Goal: Book appointment/travel/reservation

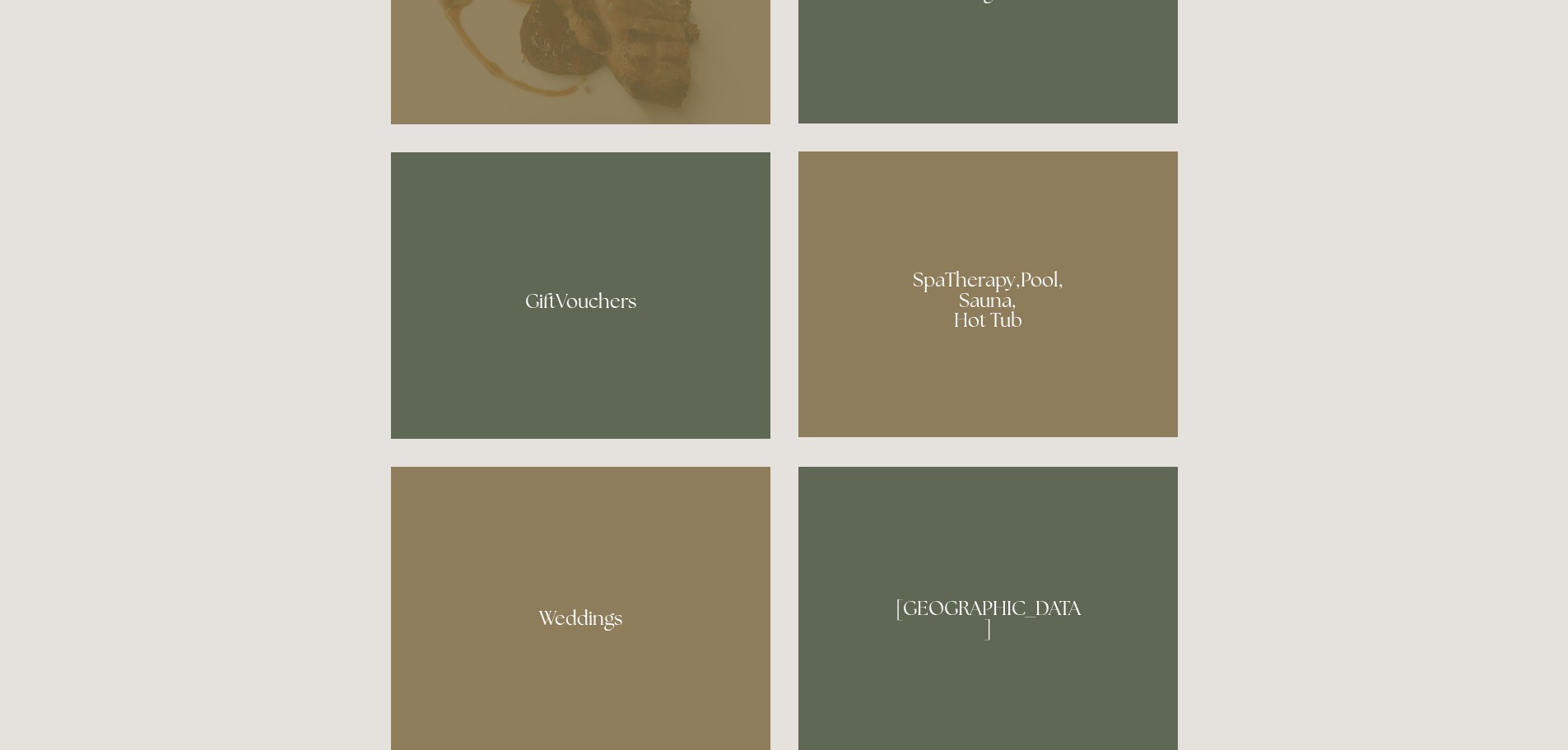
scroll to position [1235, 0]
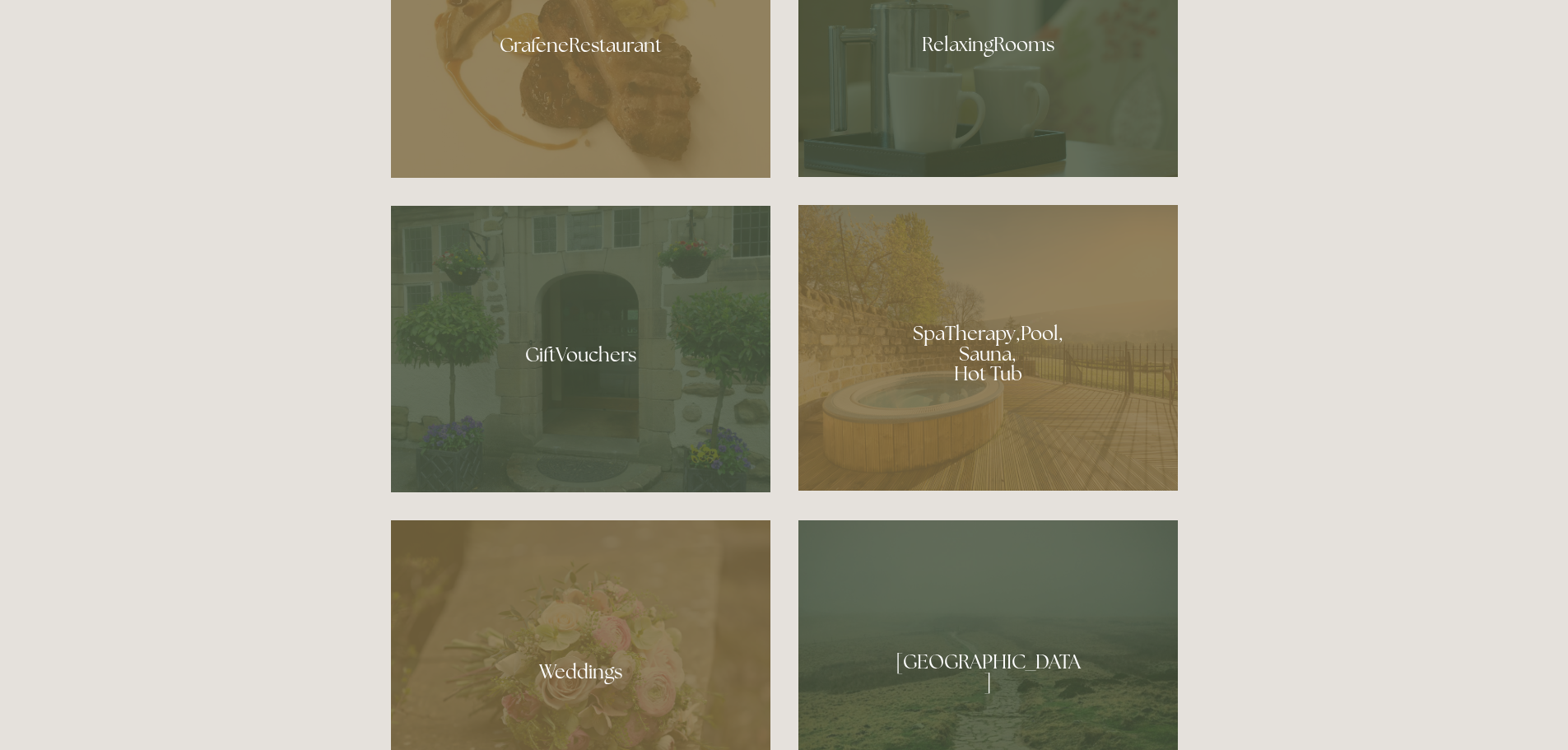
click at [988, 359] on div at bounding box center [987, 348] width 380 height 286
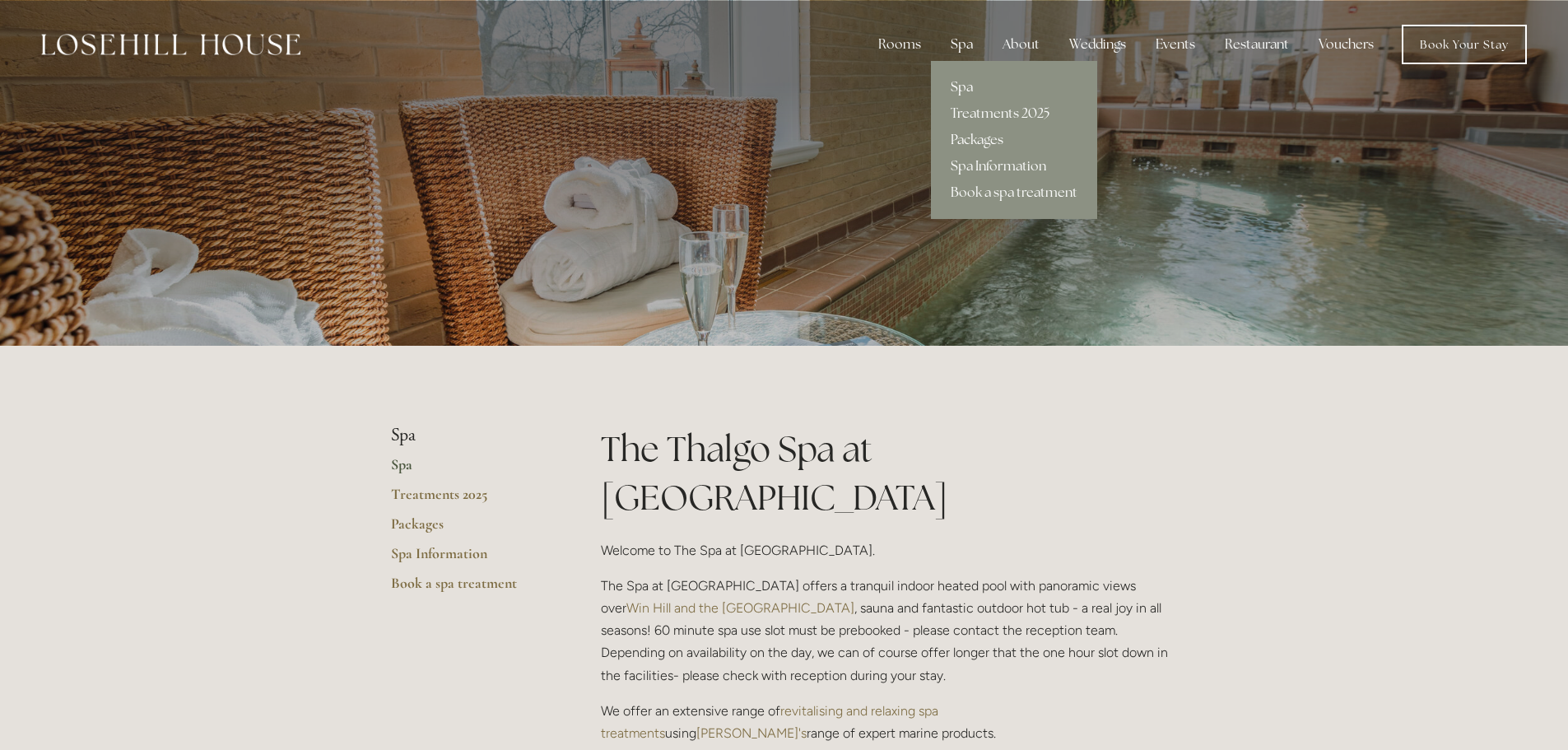
click at [973, 138] on link "Packages" at bounding box center [1015, 140] width 167 height 26
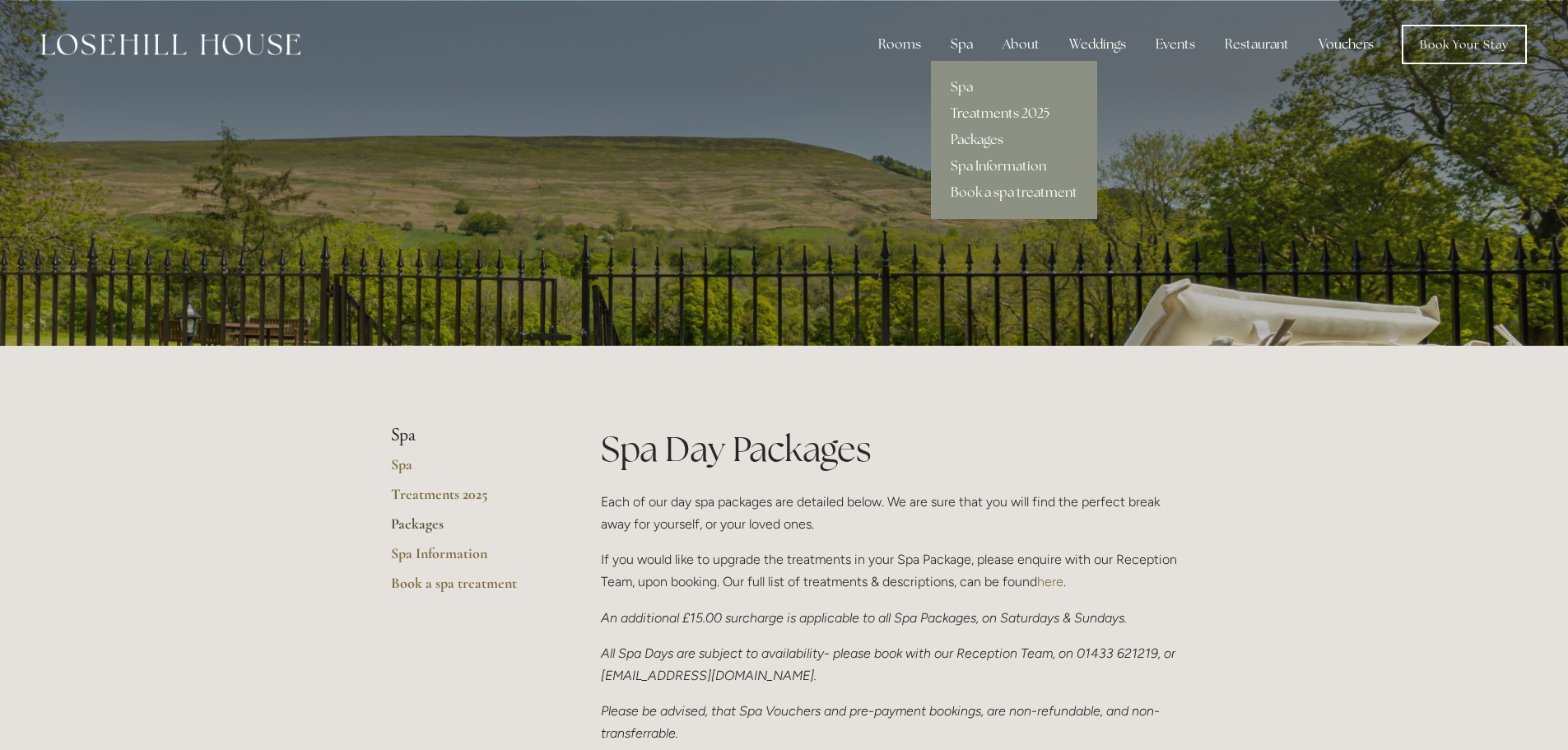
click at [989, 111] on link "Treatments 2025" at bounding box center [1015, 114] width 167 height 26
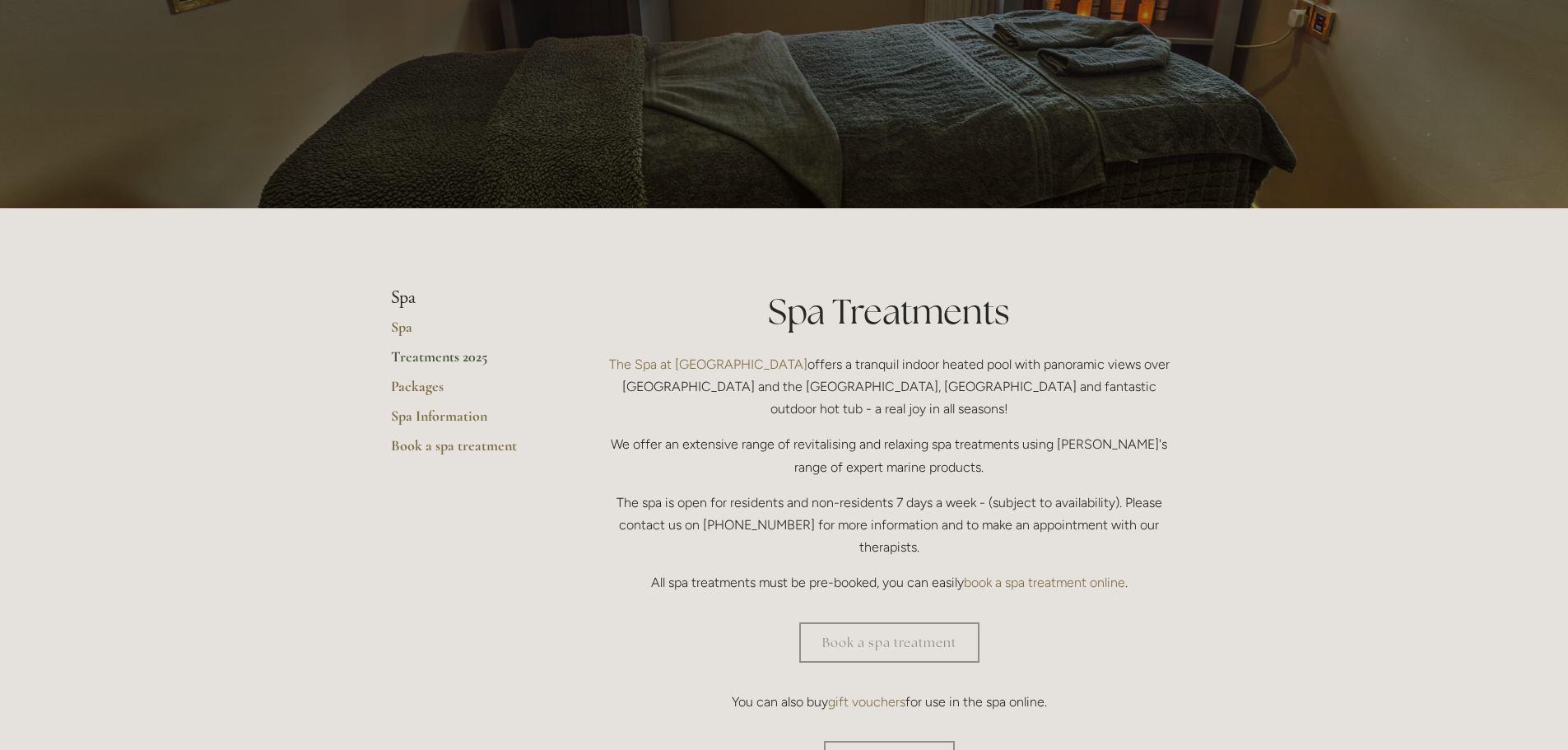
scroll to position [275, 0]
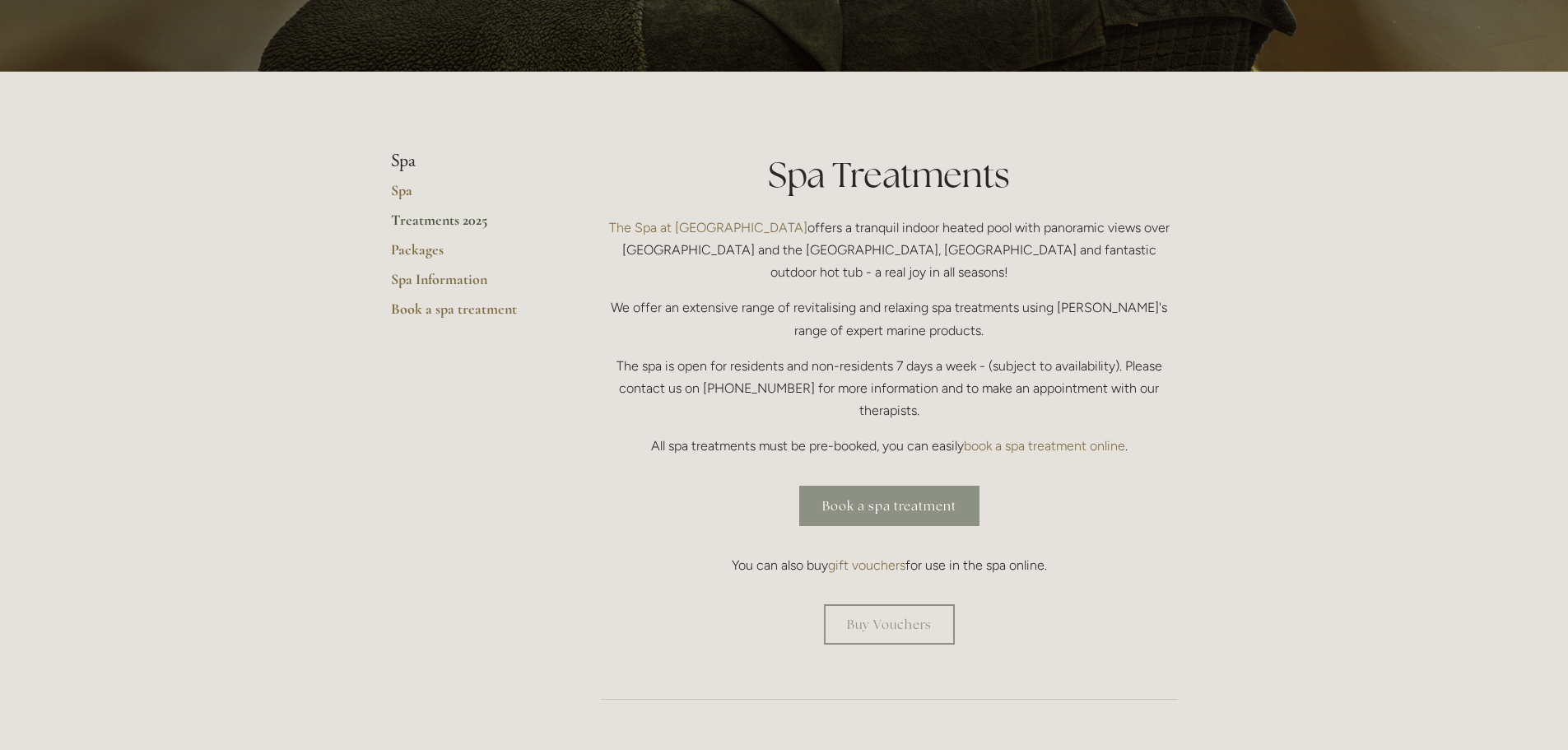
click at [896, 486] on link "Book a spa treatment" at bounding box center [889, 506] width 181 height 40
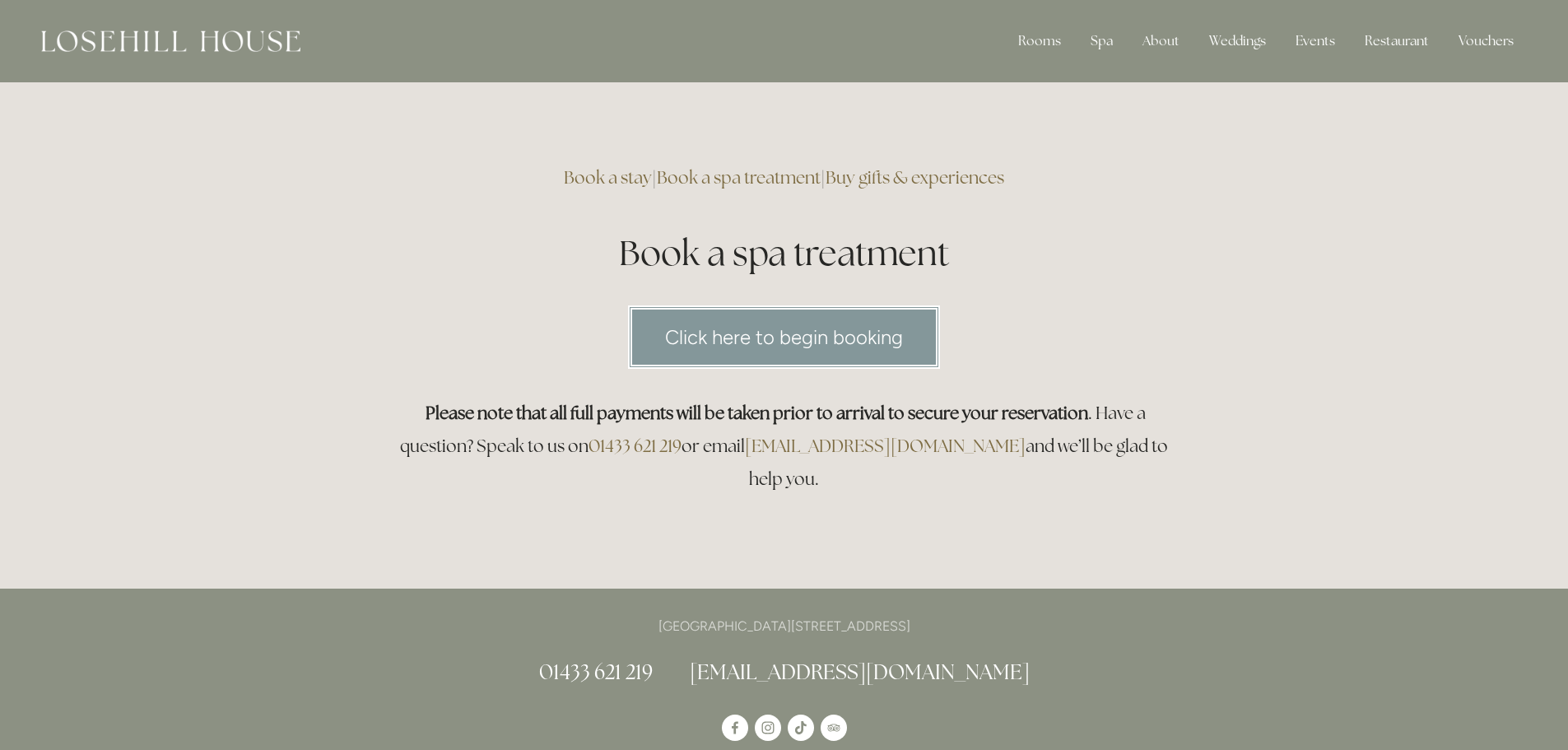
click at [845, 353] on link "Click here to begin booking" at bounding box center [784, 337] width 312 height 63
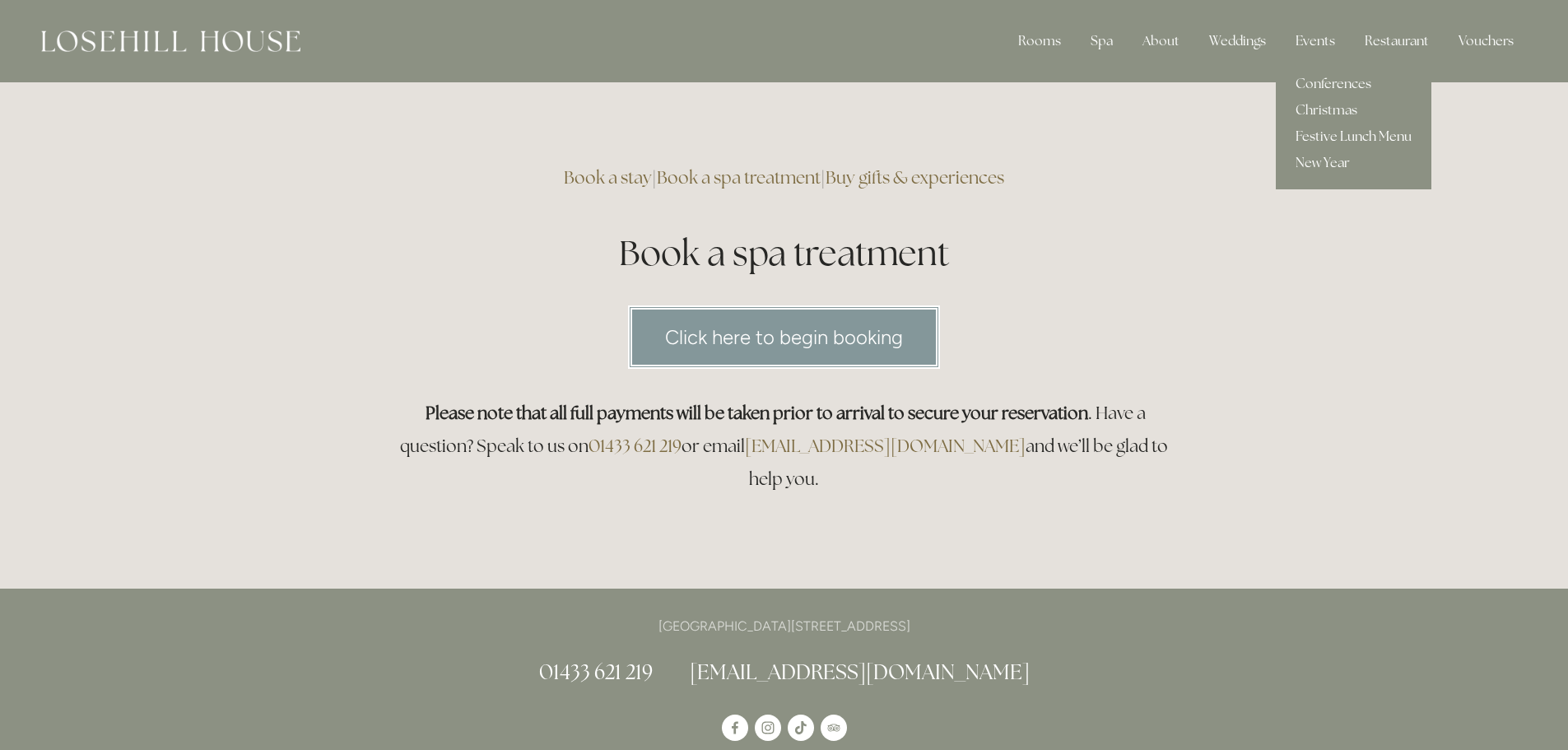
click at [1338, 137] on link "Festive Lunch Menu" at bounding box center [1353, 137] width 155 height 26
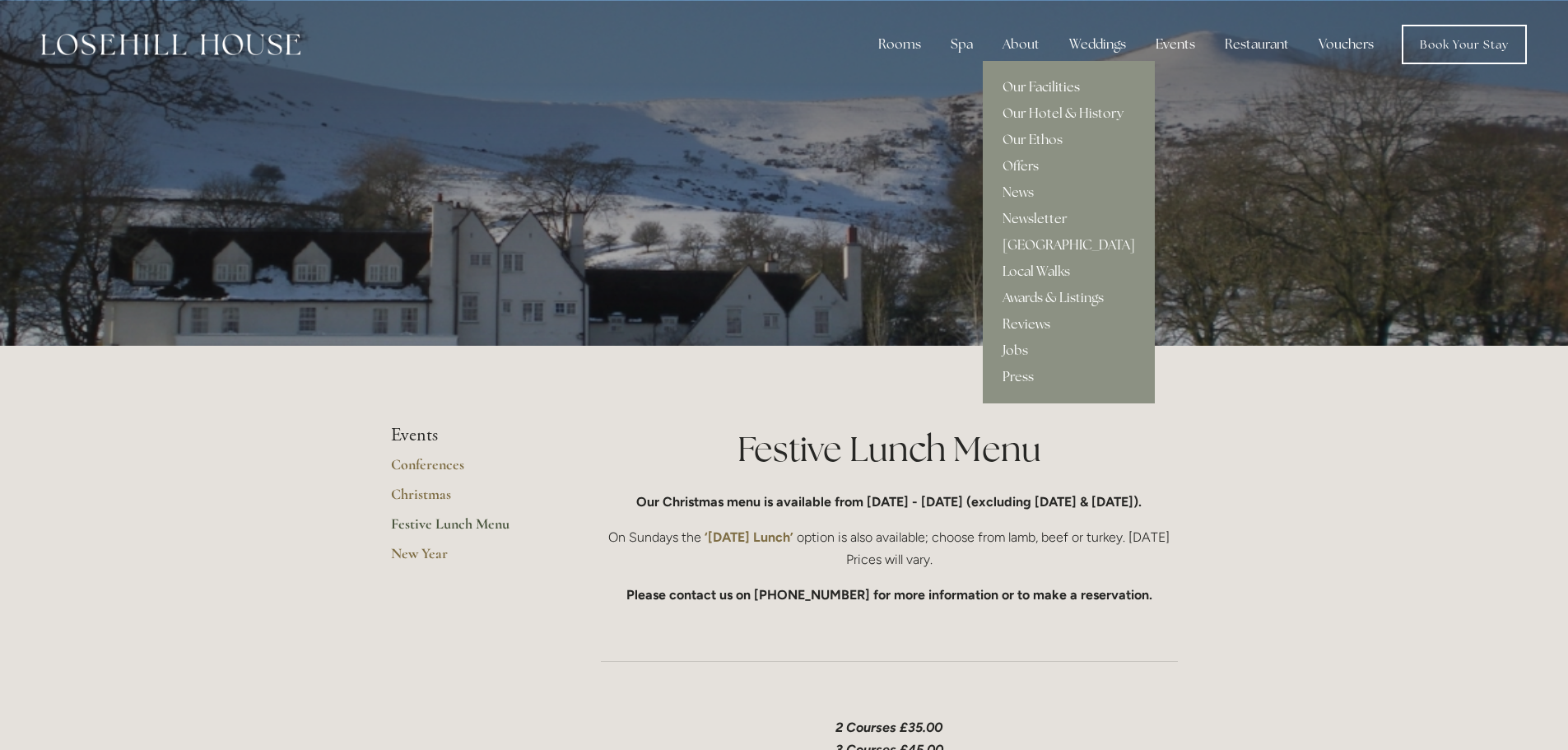
click at [1042, 81] on link "Our Facilities" at bounding box center [1069, 87] width 172 height 26
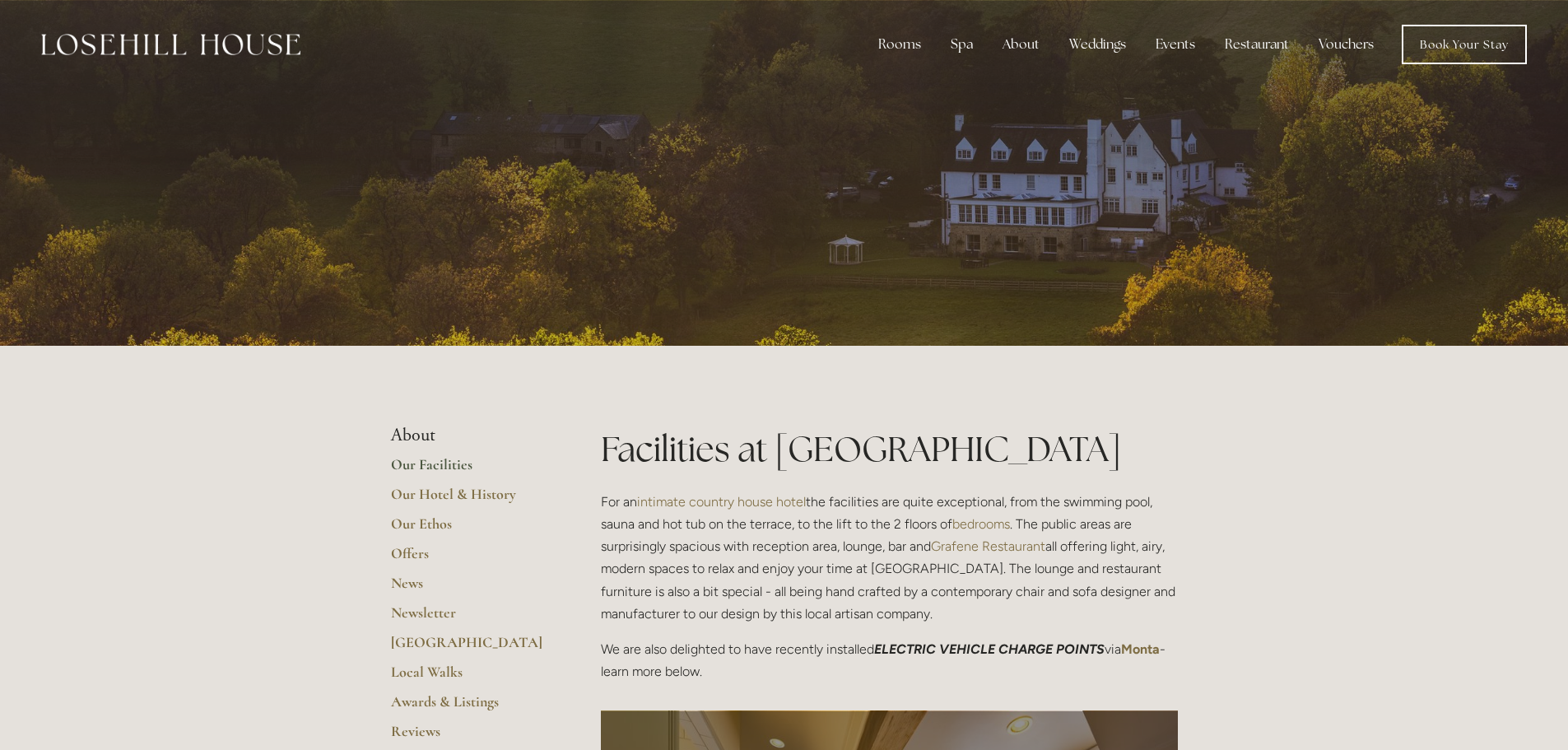
scroll to position [824, 0]
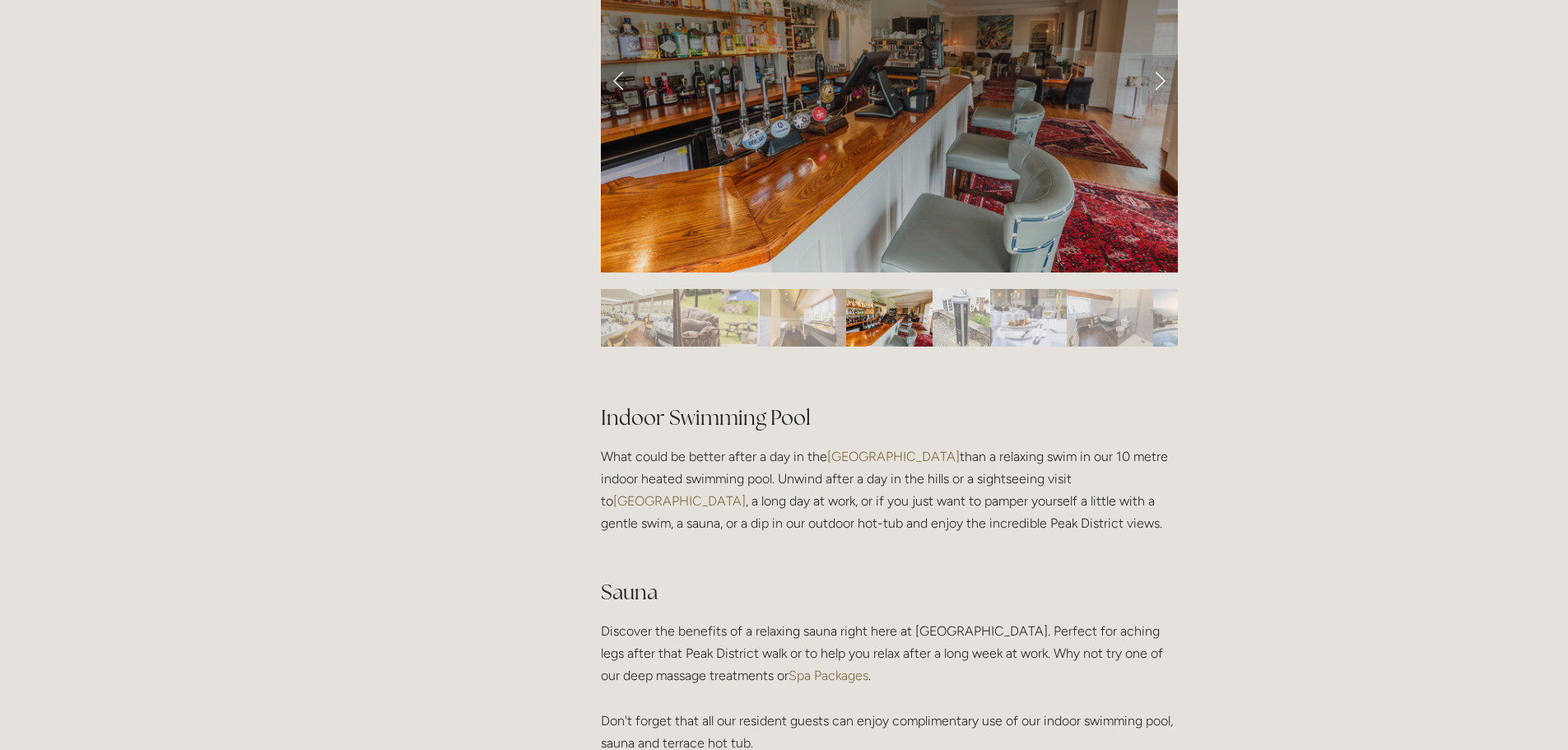
click at [817, 279] on div at bounding box center [889, 279] width 577 height 0
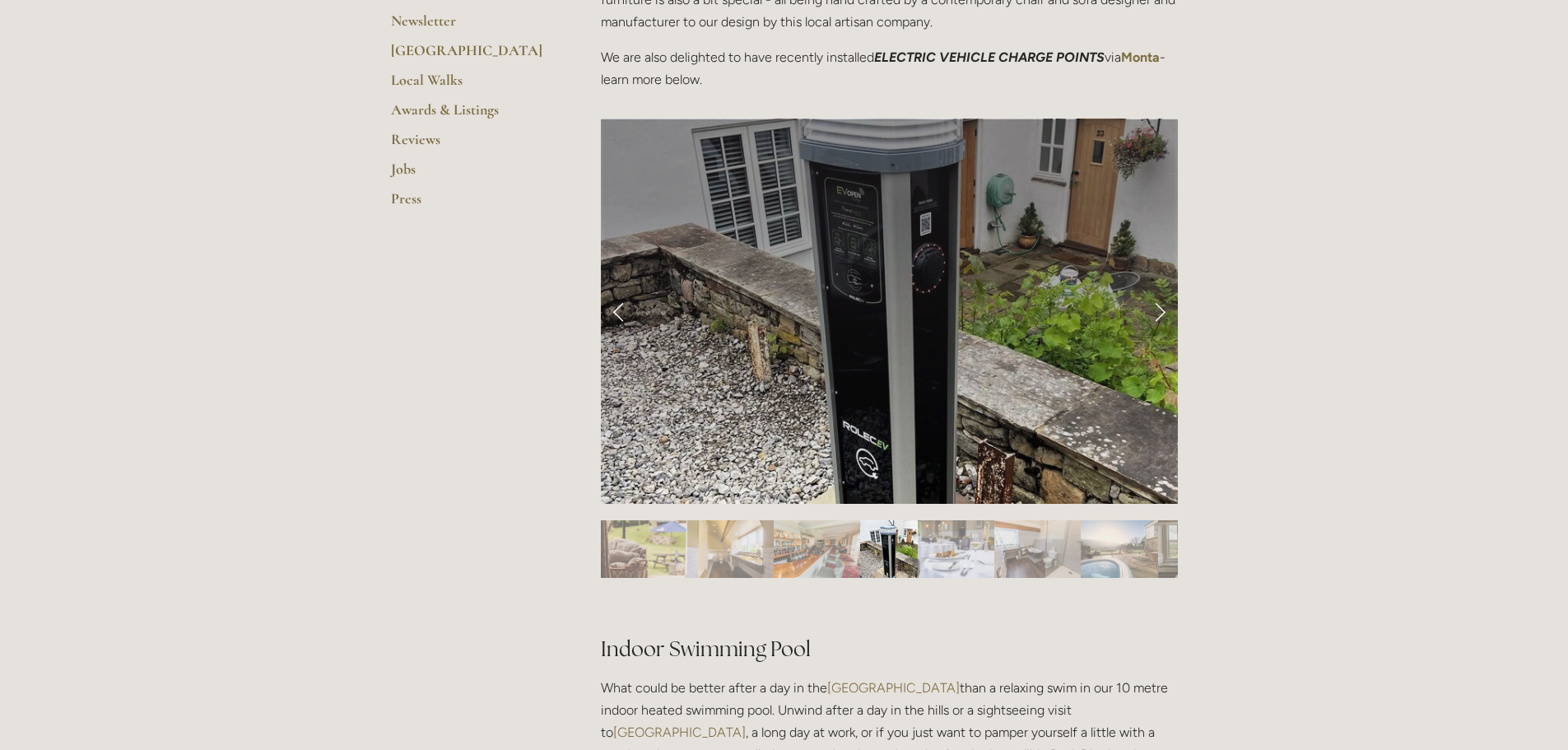
scroll to position [411, 0]
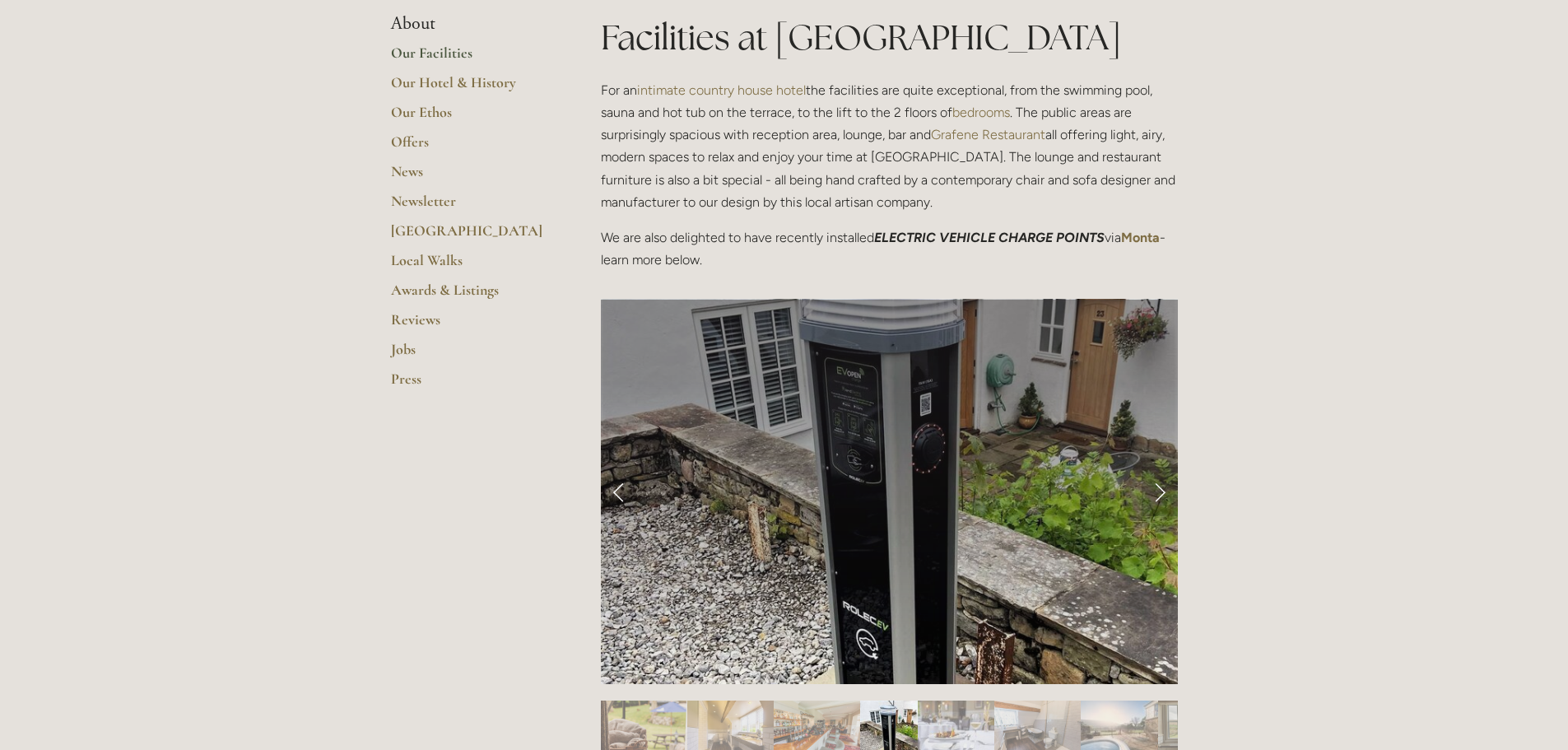
click at [1161, 492] on link "Next Slide" at bounding box center [1159, 491] width 36 height 49
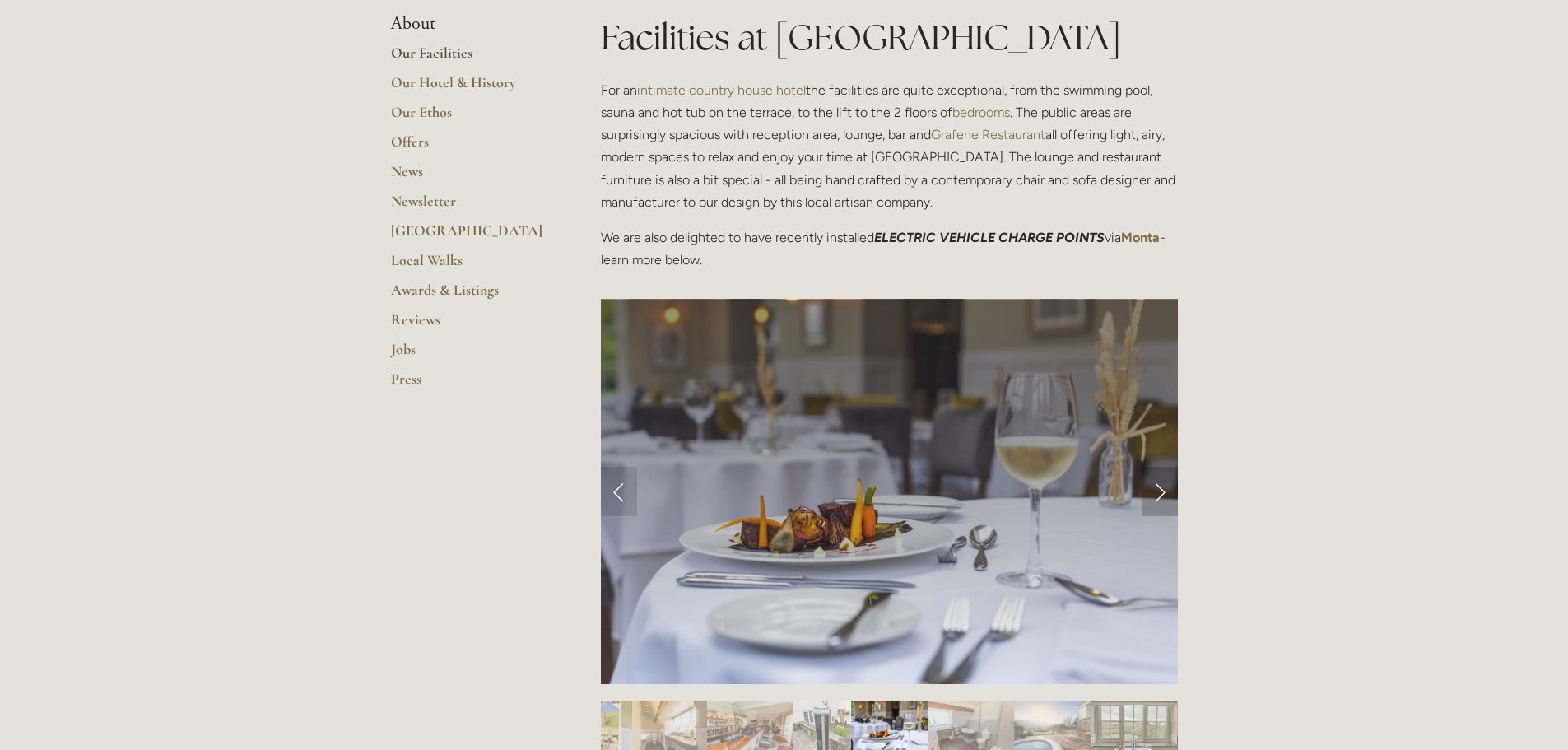
click at [1161, 492] on link "Next Slide" at bounding box center [1159, 491] width 36 height 49
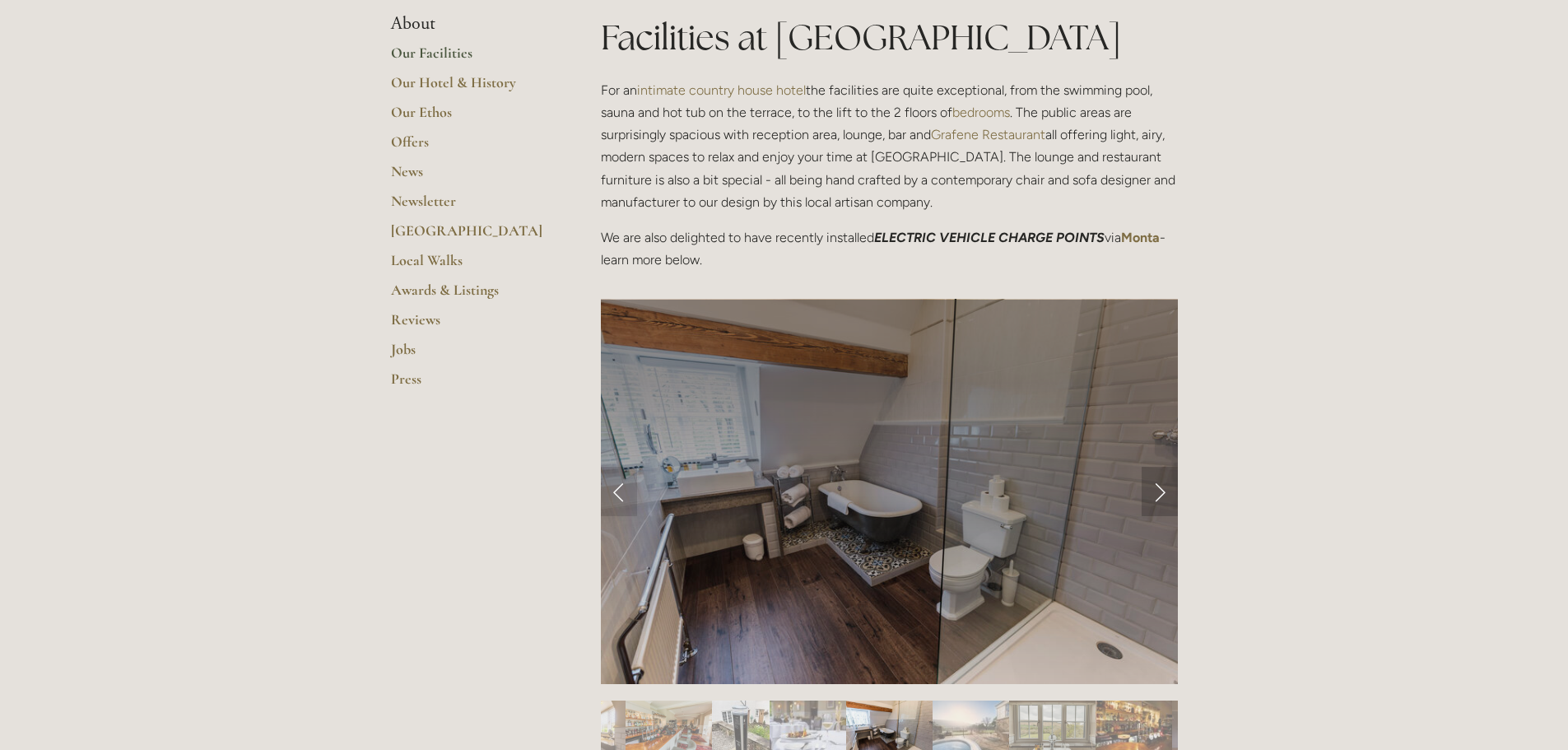
click at [1161, 492] on link "Next Slide" at bounding box center [1159, 491] width 36 height 49
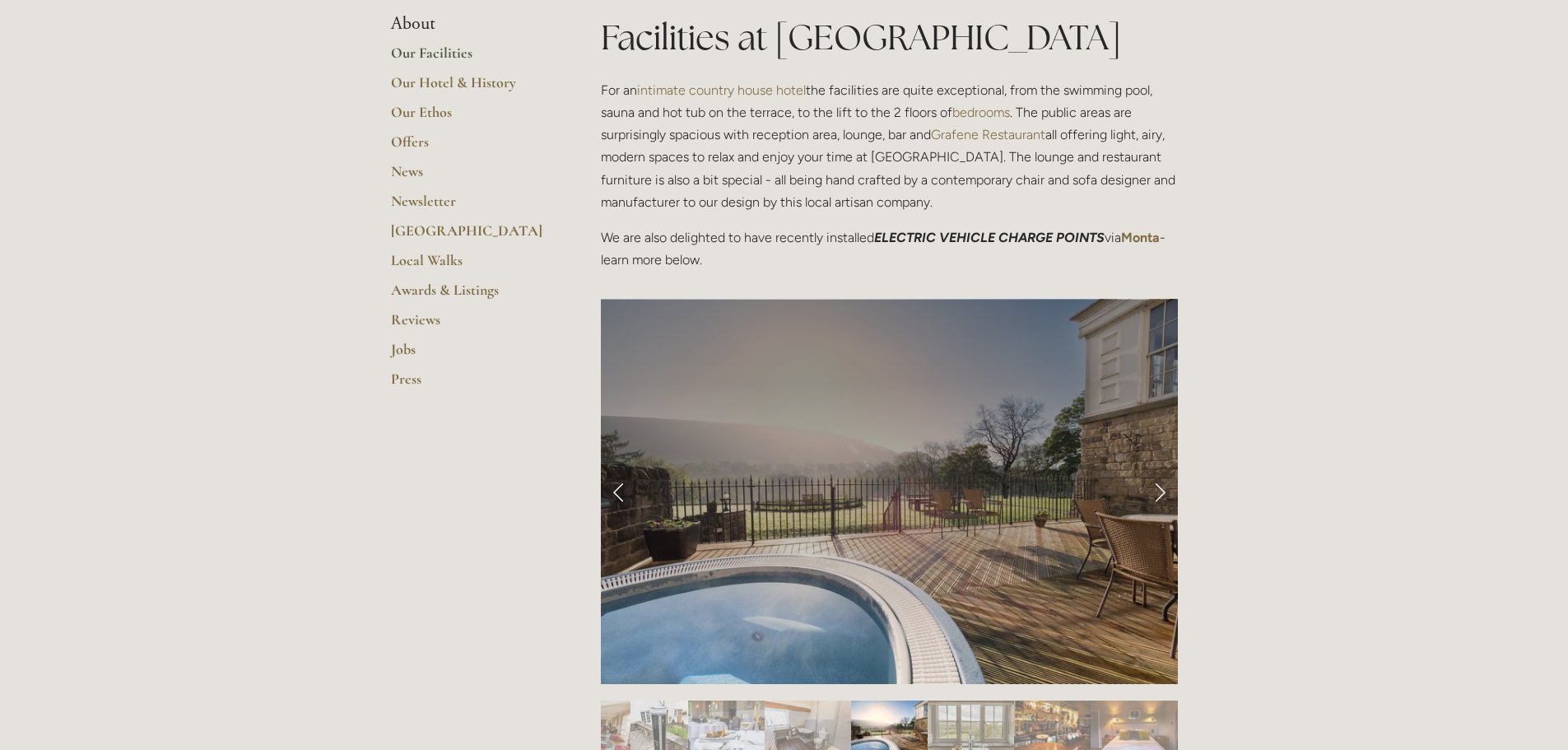
click at [1161, 492] on link "Next Slide" at bounding box center [1159, 491] width 36 height 49
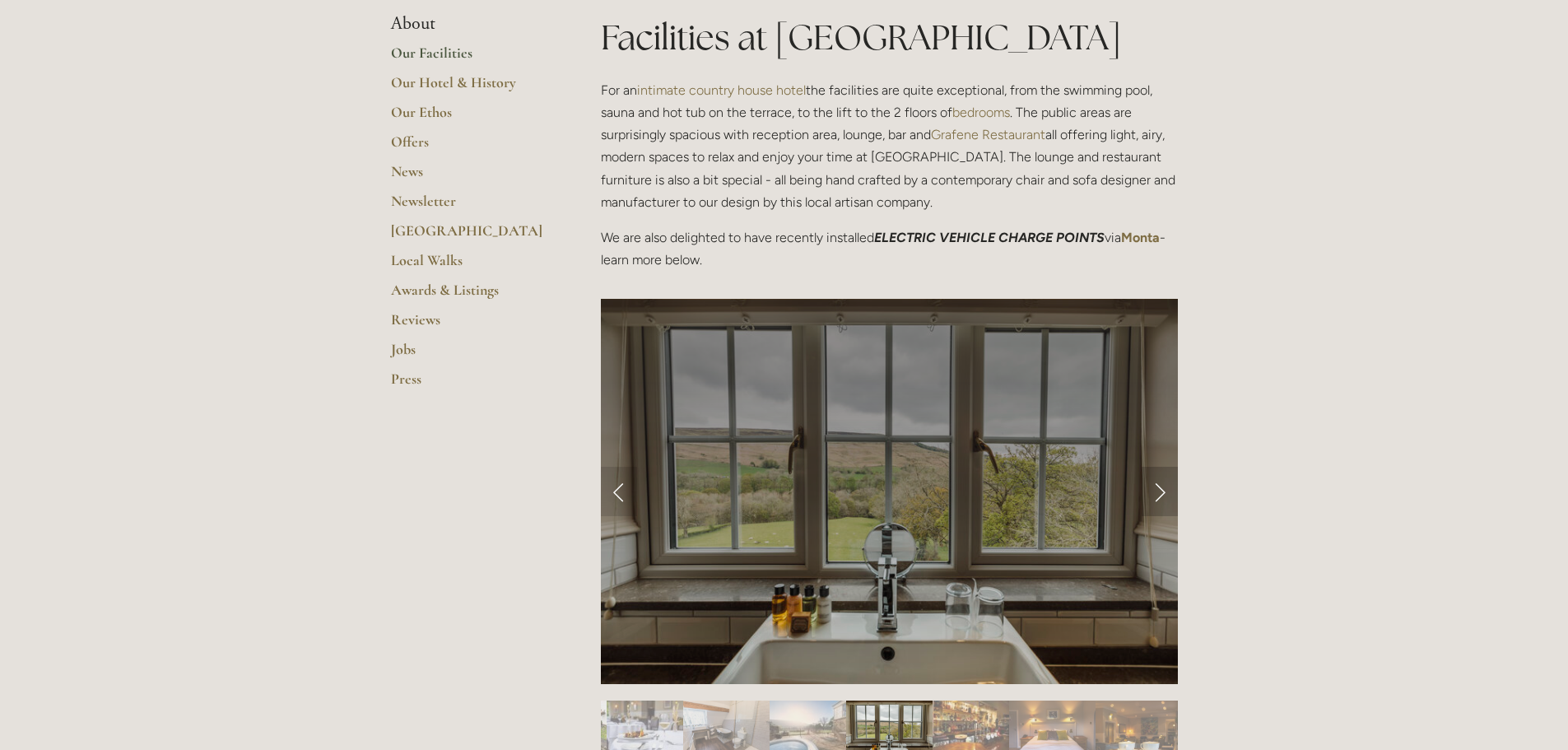
click at [1161, 492] on link "Next Slide" at bounding box center [1159, 491] width 36 height 49
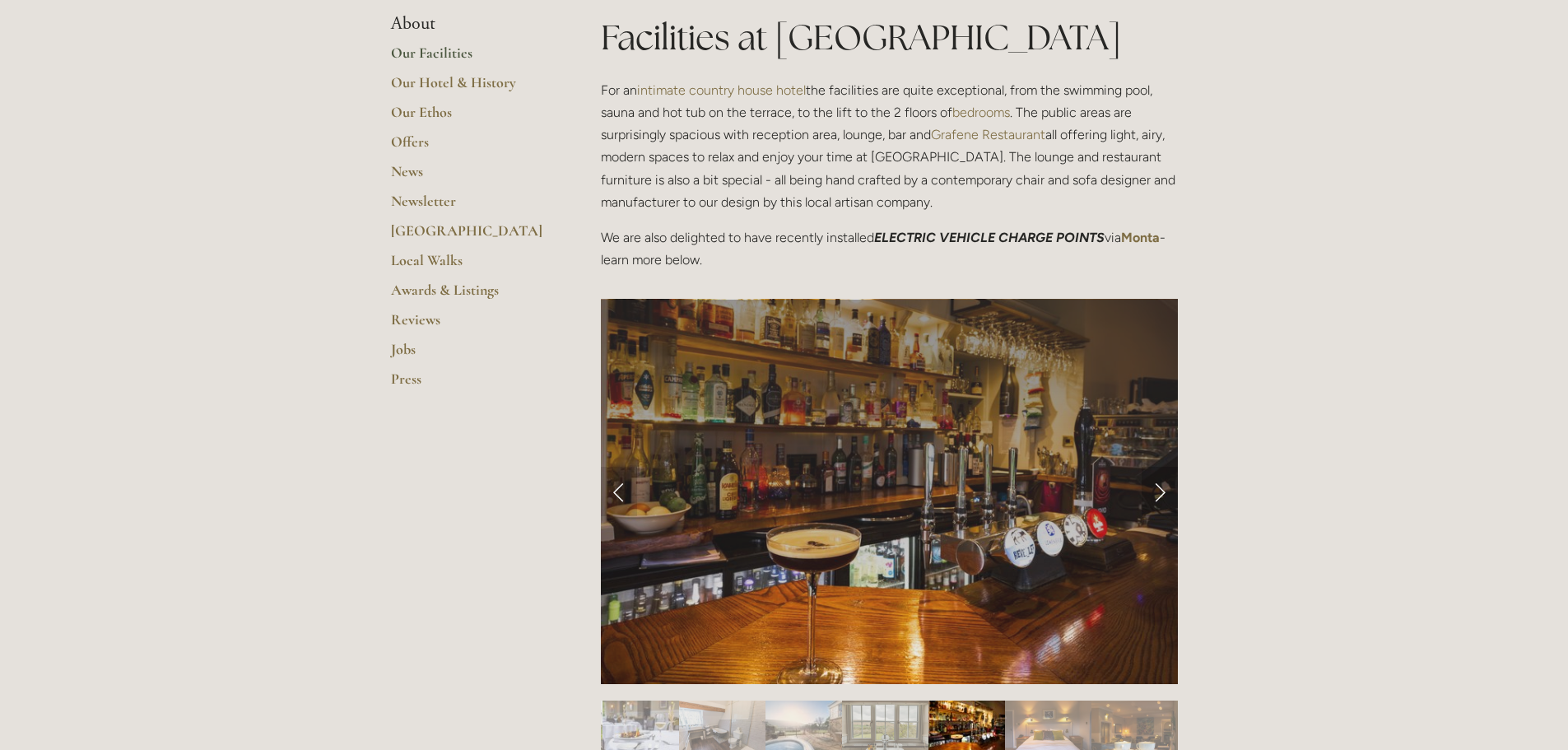
click at [1161, 492] on link "Next Slide" at bounding box center [1159, 491] width 36 height 49
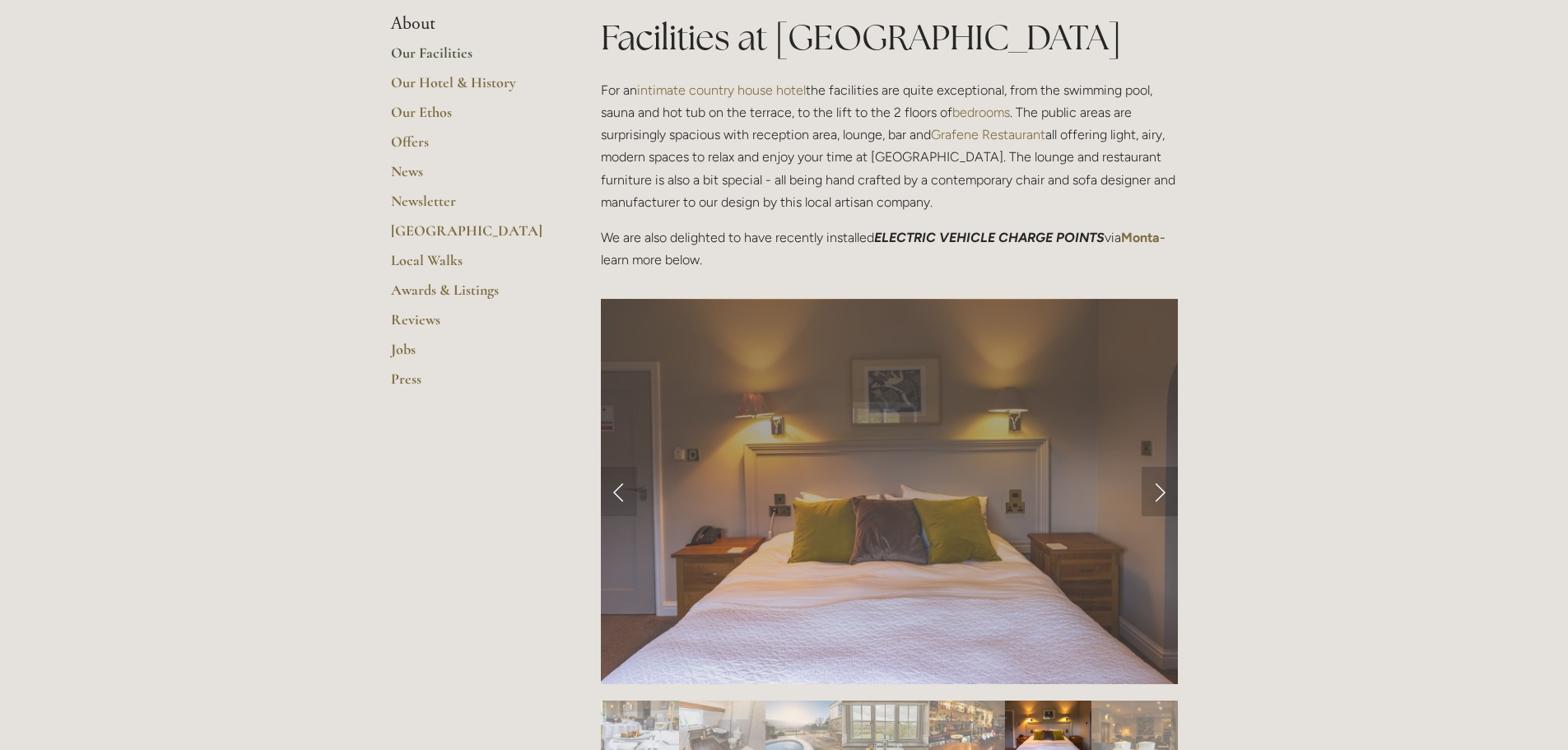
click at [1161, 492] on link "Next Slide" at bounding box center [1159, 491] width 36 height 49
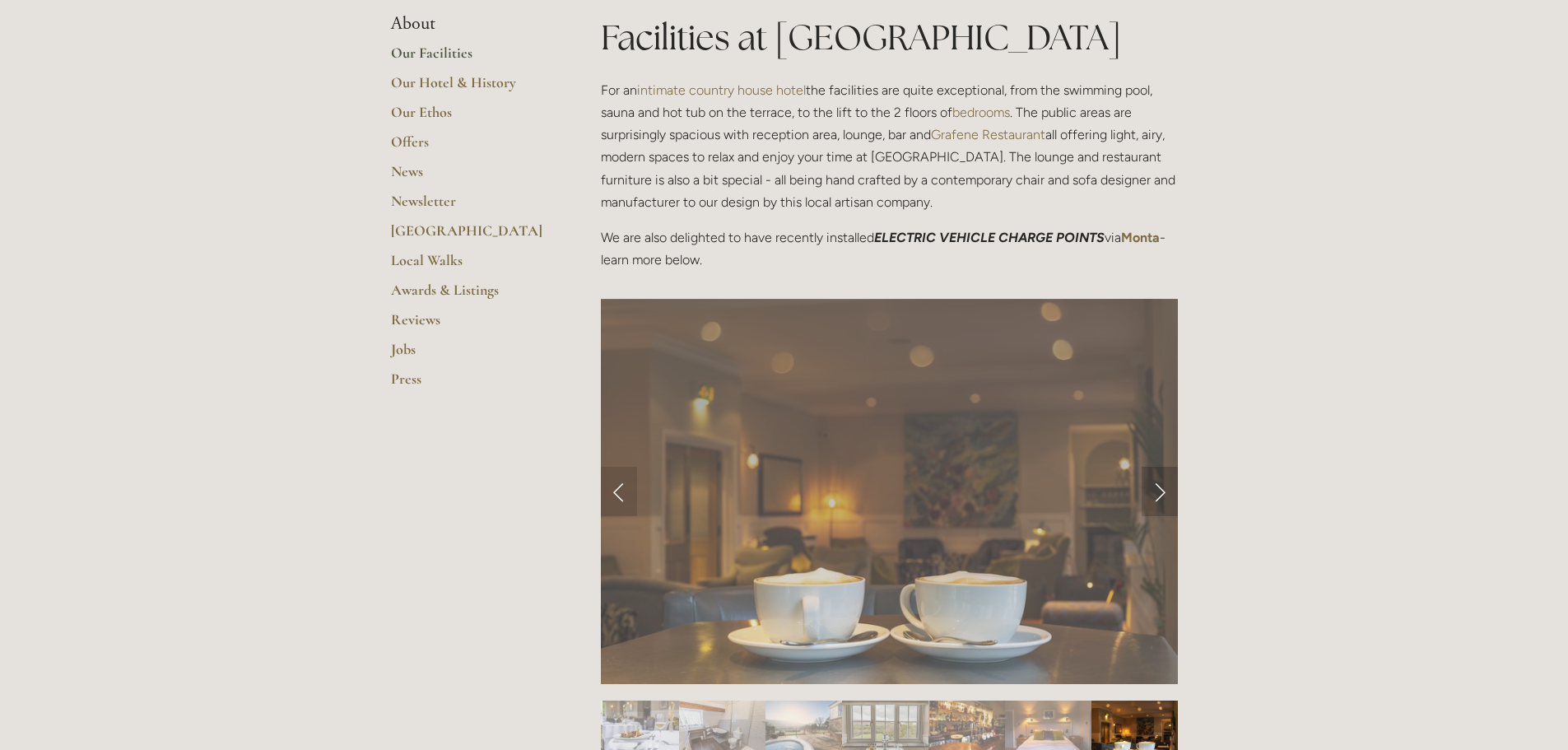
click at [1161, 492] on link "Next Slide" at bounding box center [1159, 491] width 36 height 49
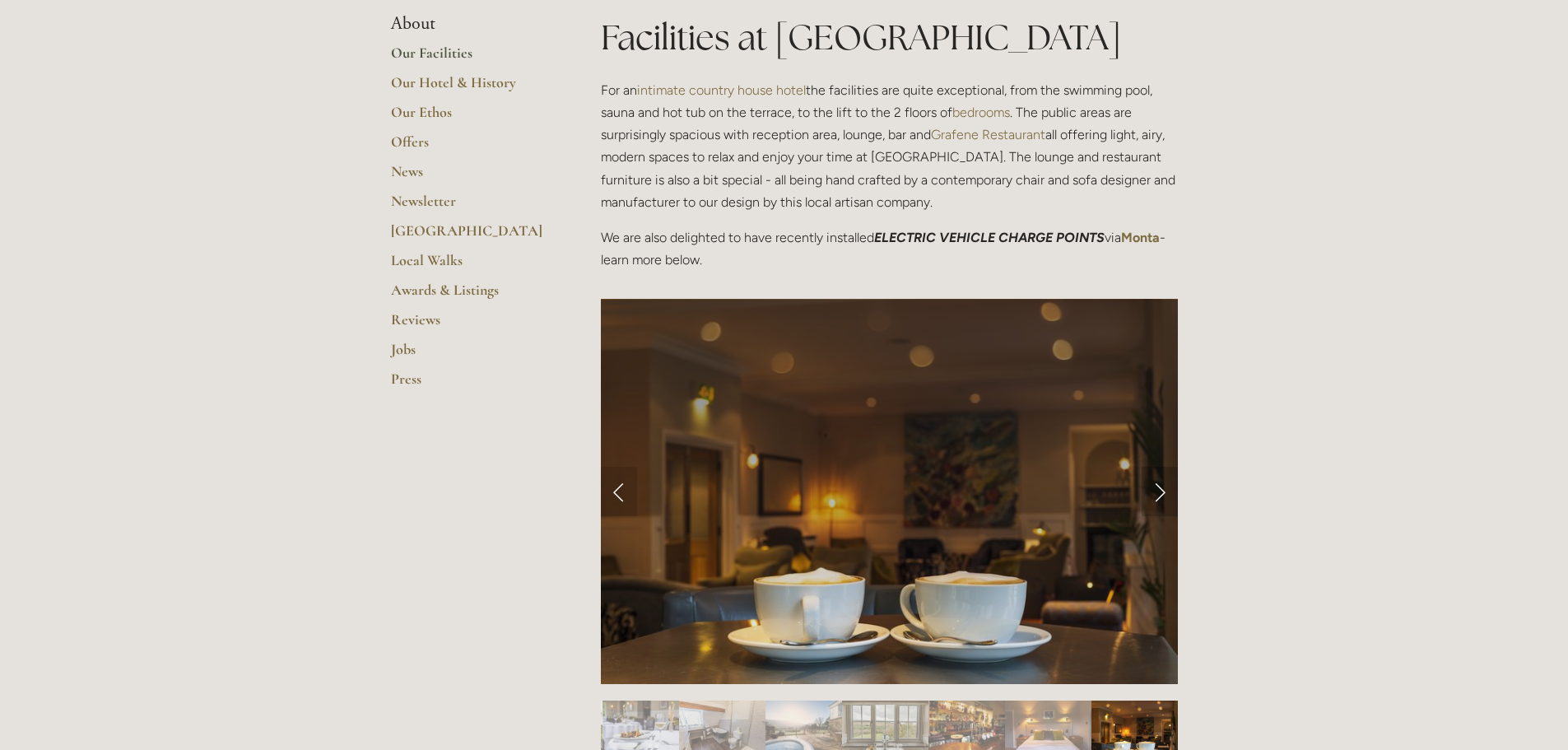
click at [1161, 492] on link "Next Slide" at bounding box center [1159, 491] width 36 height 49
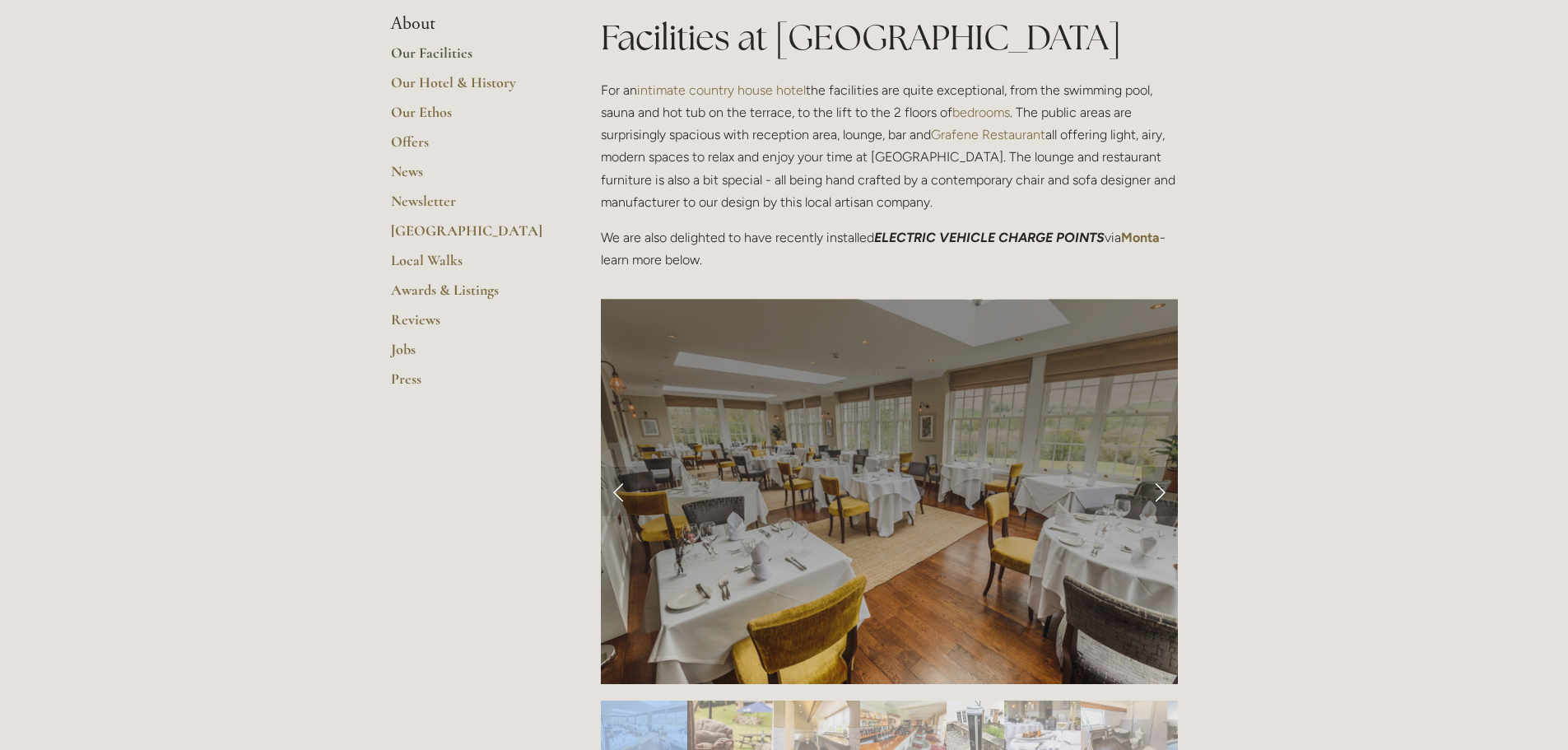
click at [1161, 492] on link "Next Slide" at bounding box center [1159, 491] width 36 height 49
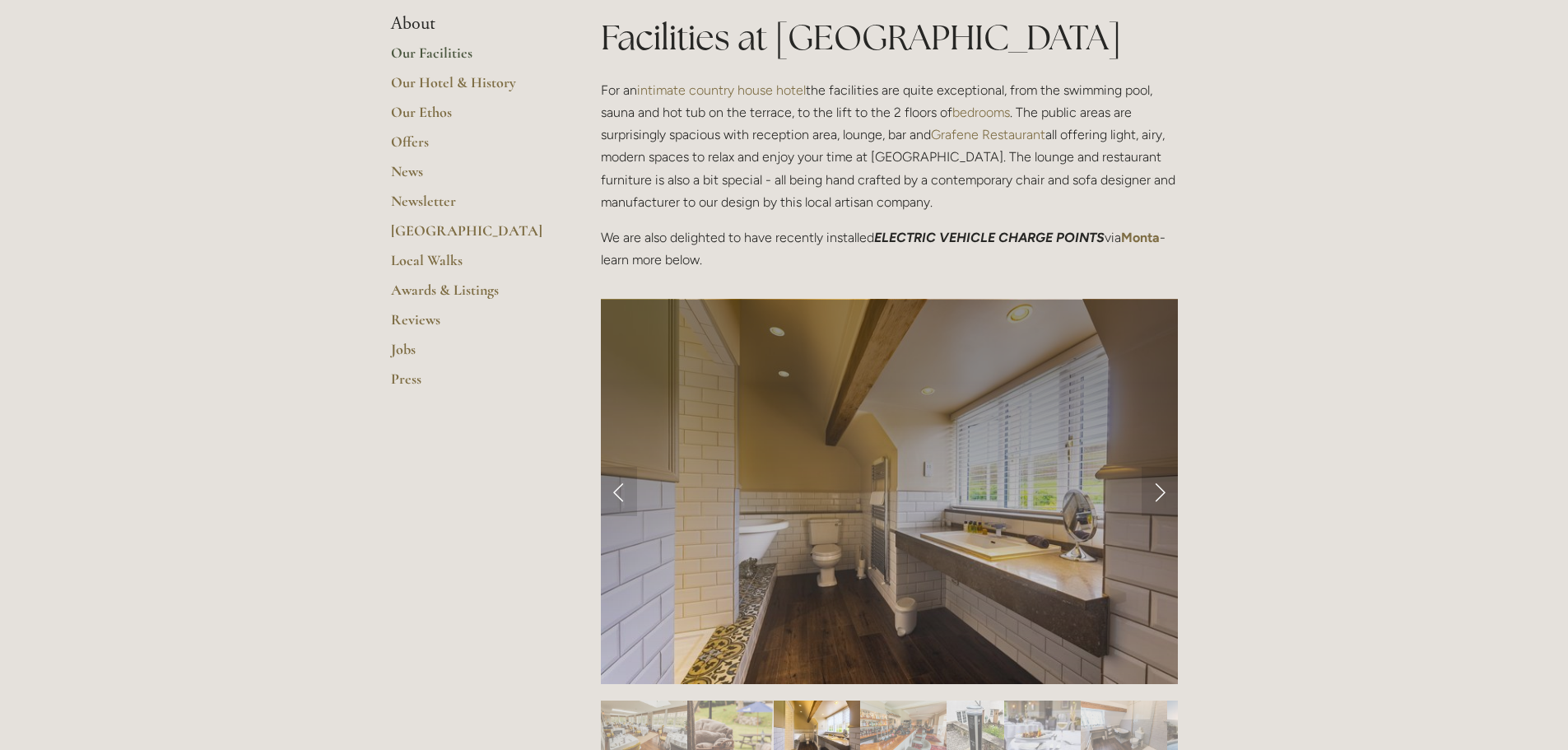
click at [414, 54] on link "Our Facilities" at bounding box center [469, 59] width 157 height 30
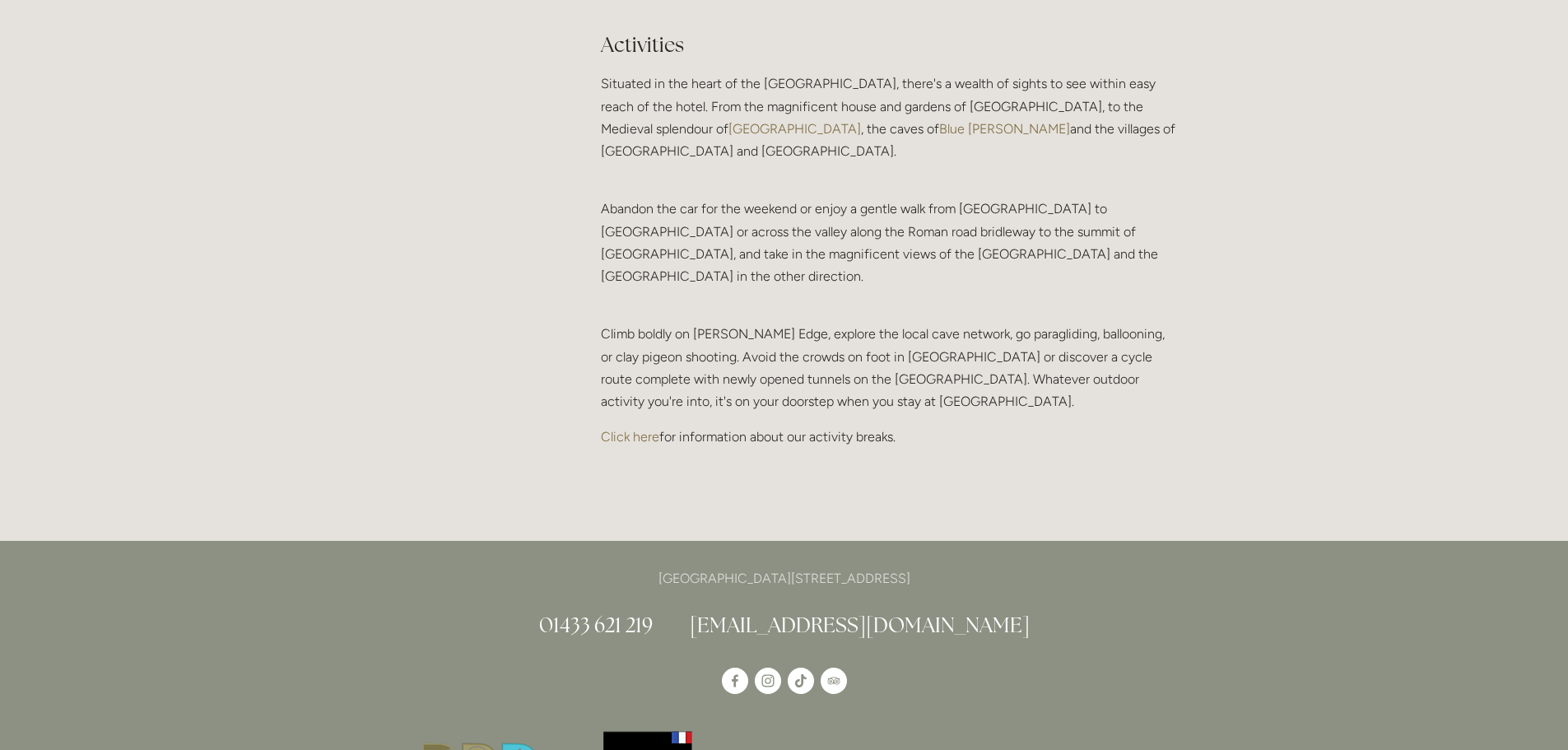
scroll to position [3568, 0]
